Goal: Task Accomplishment & Management: Manage account settings

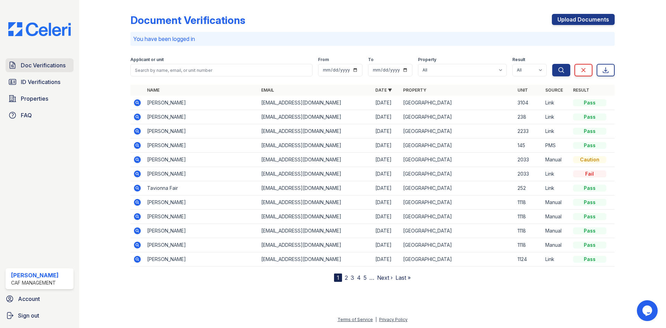
click at [46, 66] on span "Doc Verifications" at bounding box center [43, 65] width 45 height 8
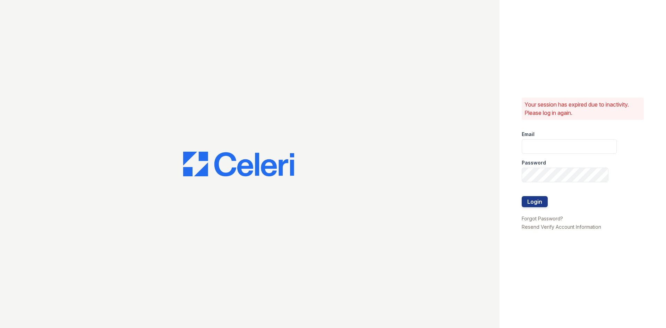
type input "[EMAIL_ADDRESS][DOMAIN_NAME]"
click at [539, 202] on button "Login" at bounding box center [534, 201] width 26 height 11
